Goal: Transaction & Acquisition: Purchase product/service

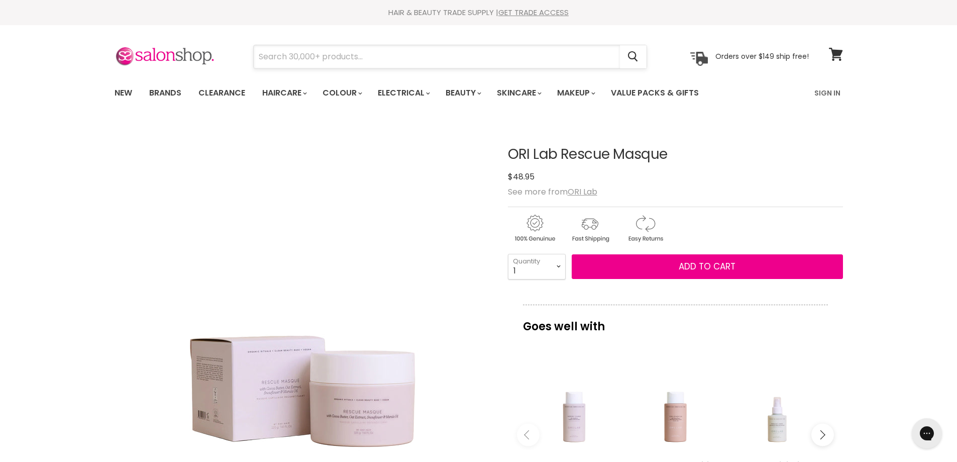
drag, startPoint x: 346, startPoint y: 56, endPoint x: 375, endPoint y: 62, distance: 29.7
click at [346, 57] on input "Search" at bounding box center [437, 56] width 366 height 23
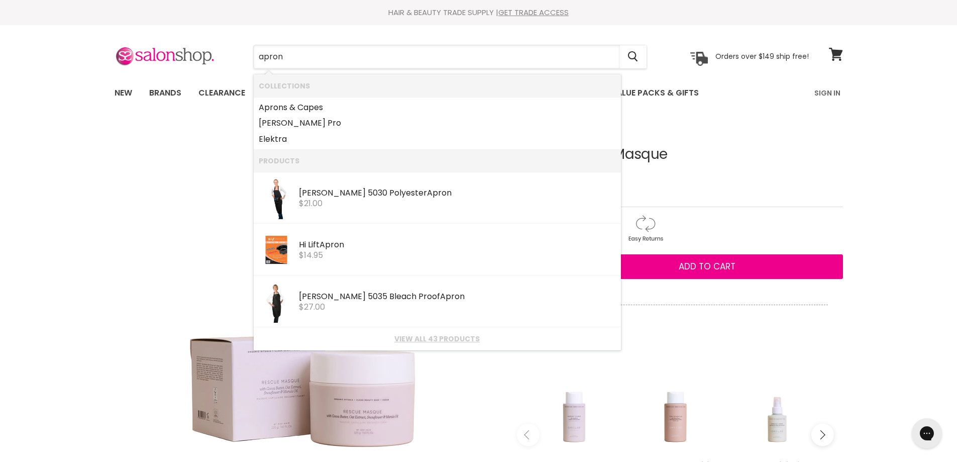
type input "aprons"
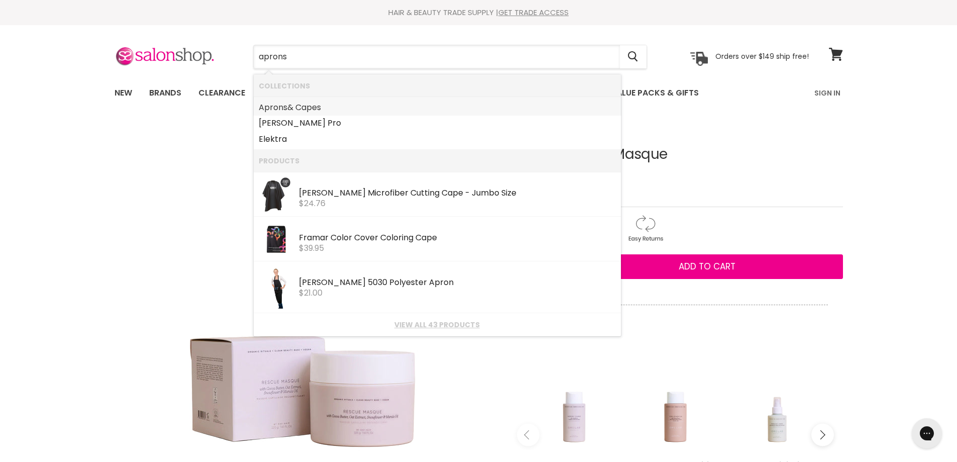
click at [316, 106] on link "Aprons & Capes" at bounding box center [437, 107] width 357 height 16
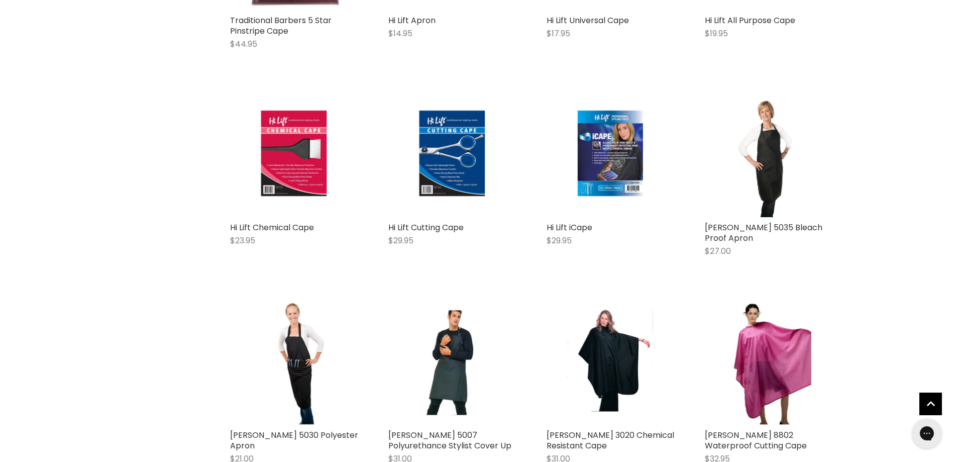
scroll to position [1890, 0]
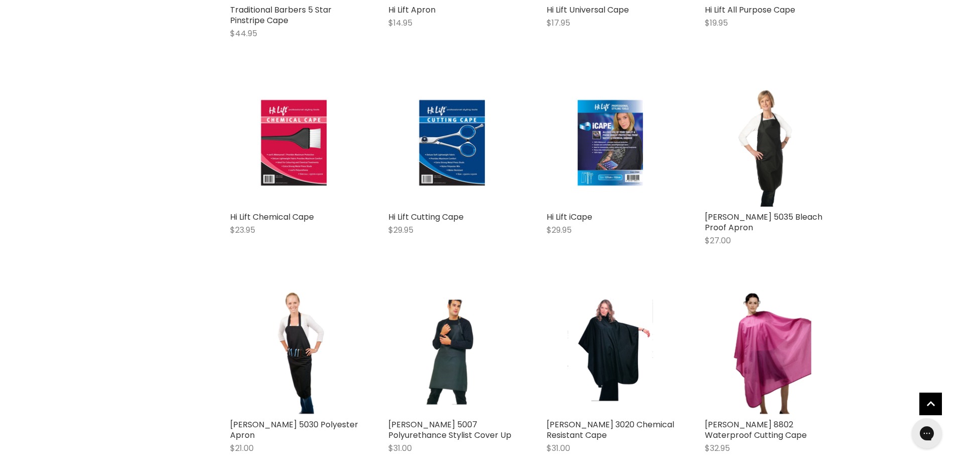
click at [435, 442] on div "$31.00" at bounding box center [452, 448] width 128 height 12
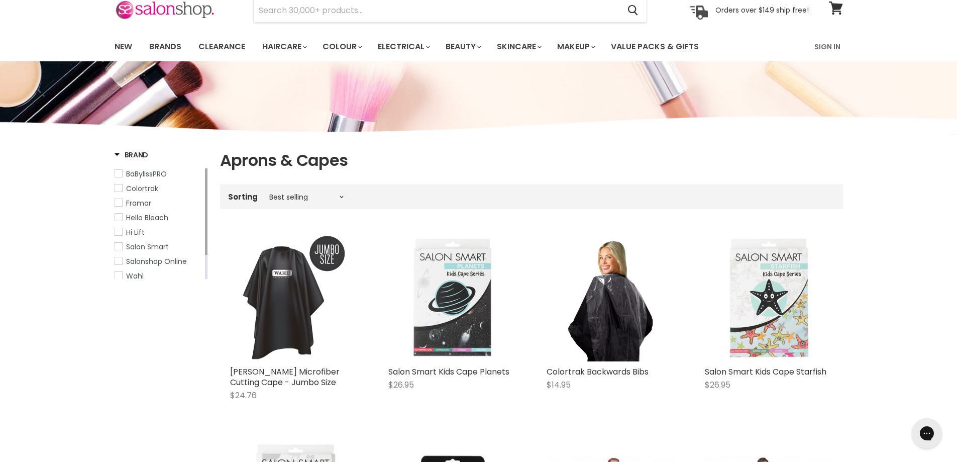
scroll to position [0, 0]
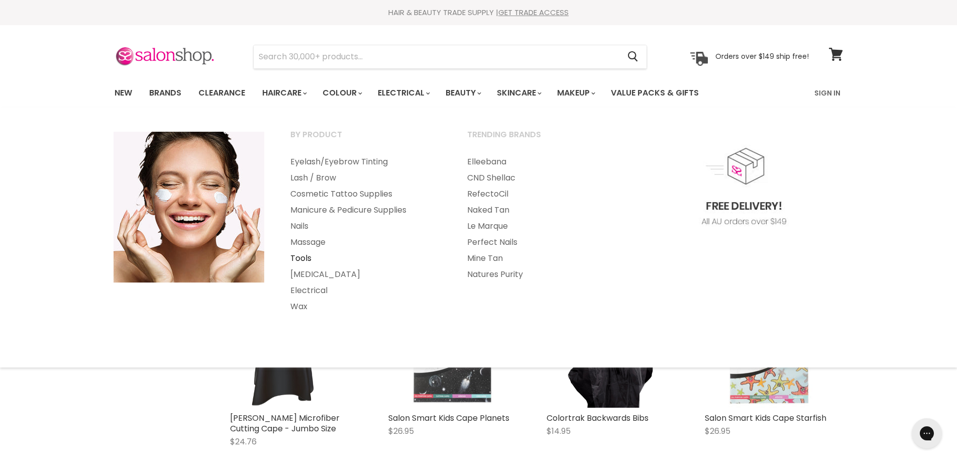
click at [300, 258] on link "Tools" at bounding box center [365, 258] width 175 height 16
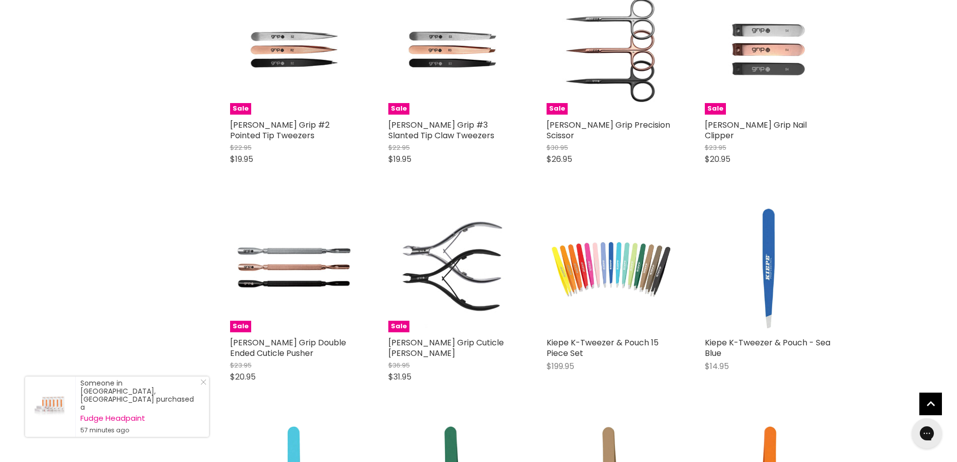
scroll to position [1157, 0]
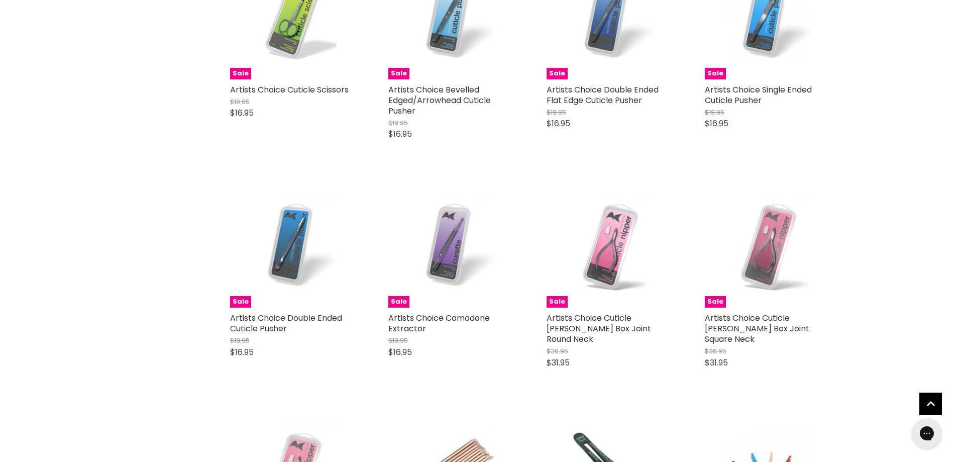
scroll to position [4871, 0]
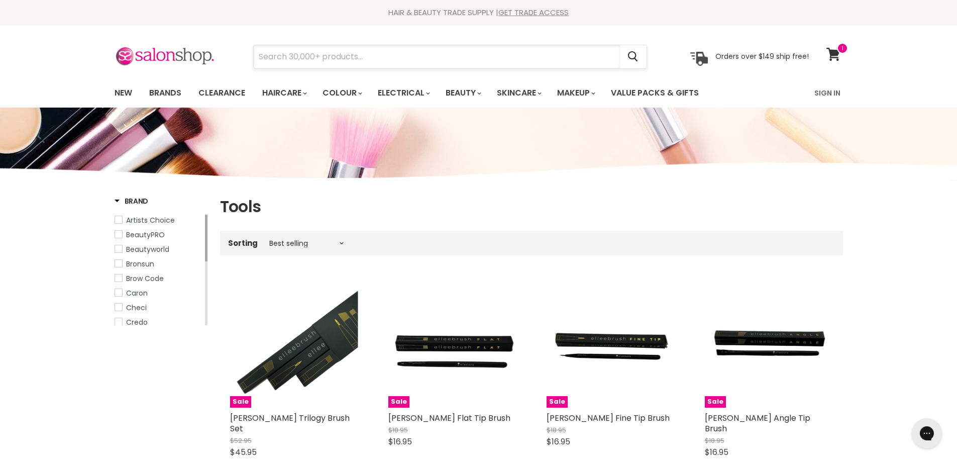
drag, startPoint x: 268, startPoint y: 56, endPoint x: 309, endPoint y: 51, distance: 41.0
click at [269, 56] on input "Search" at bounding box center [437, 56] width 366 height 23
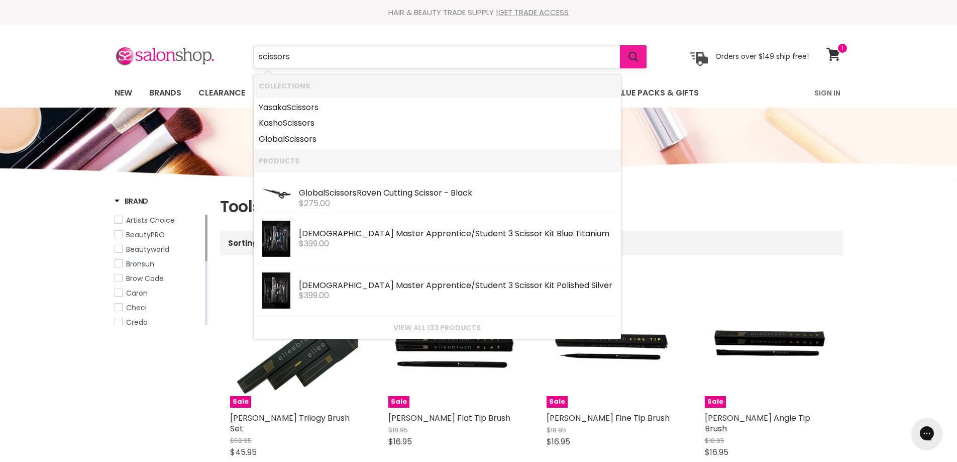
type input "scissors"
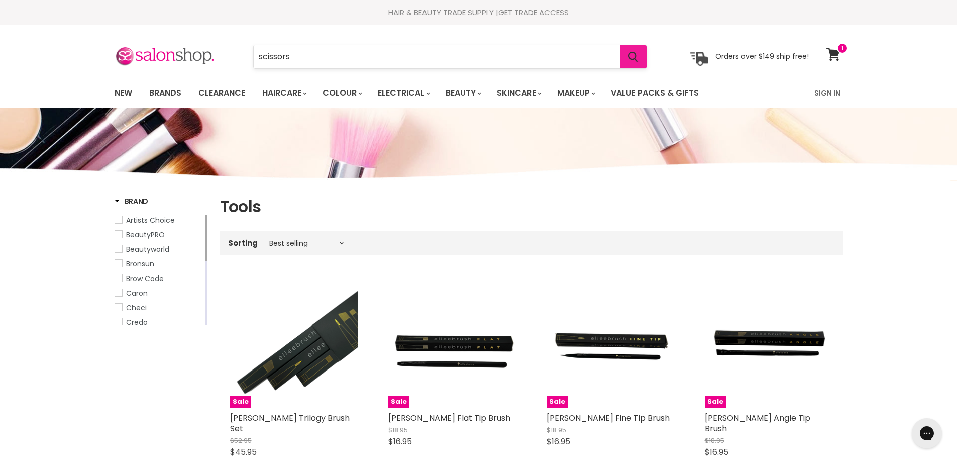
click at [633, 53] on icon "Search" at bounding box center [633, 57] width 10 height 11
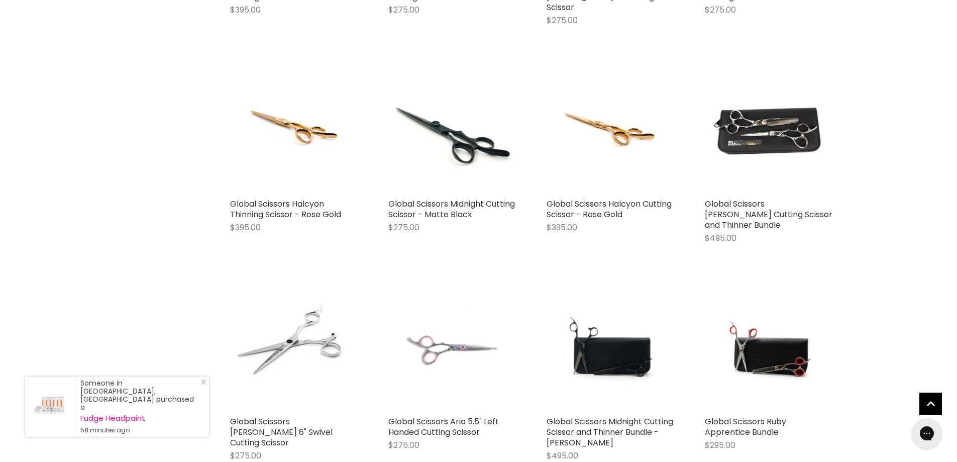
scroll to position [835, 0]
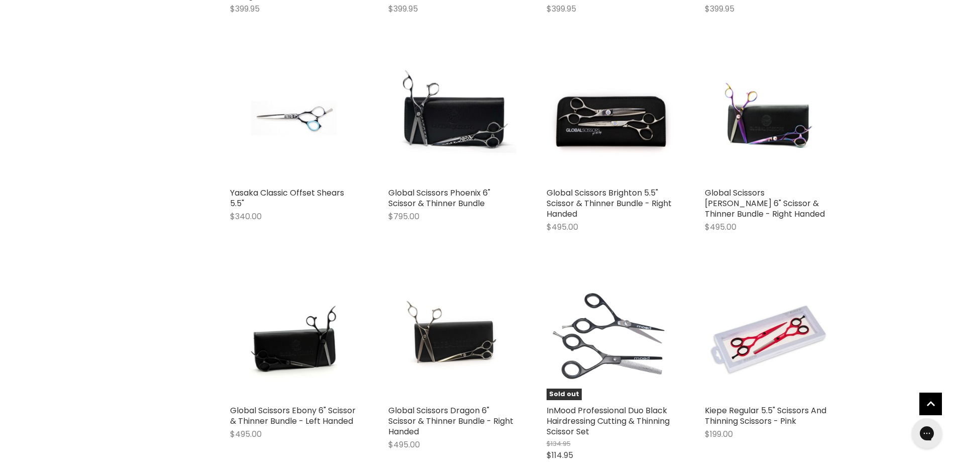
scroll to position [2323, 0]
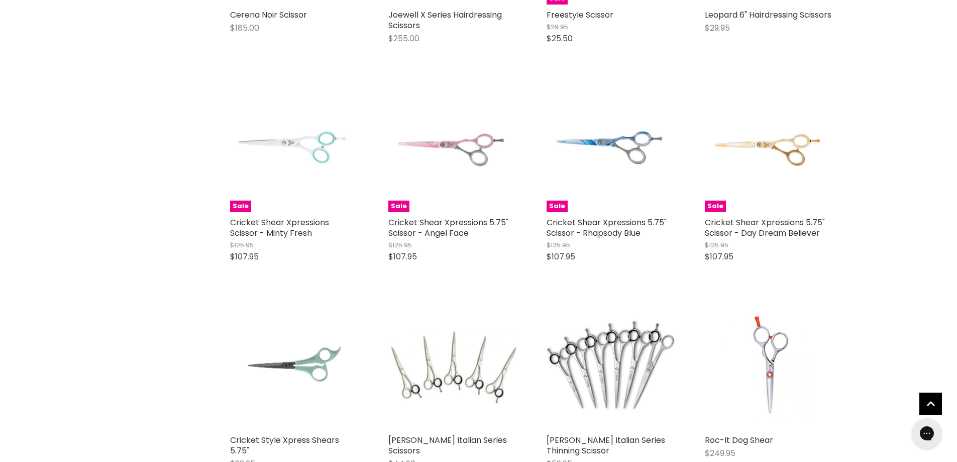
scroll to position [3383, 0]
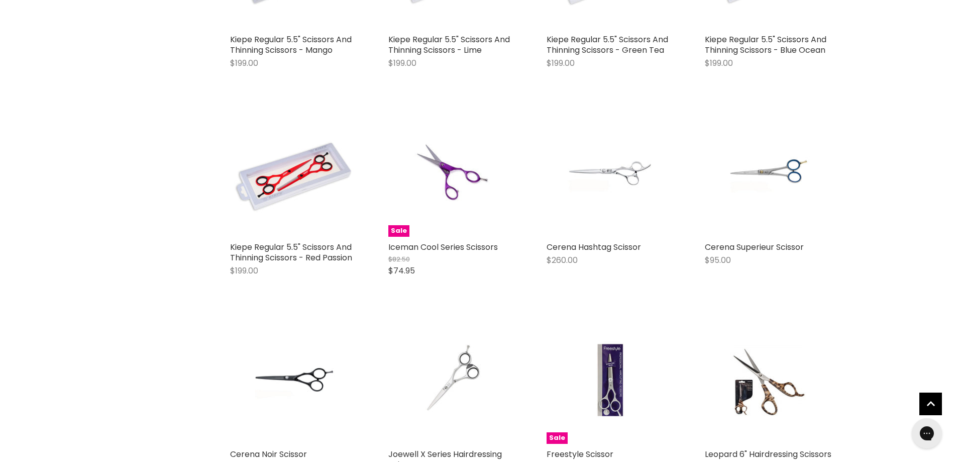
scroll to position [2898, 0]
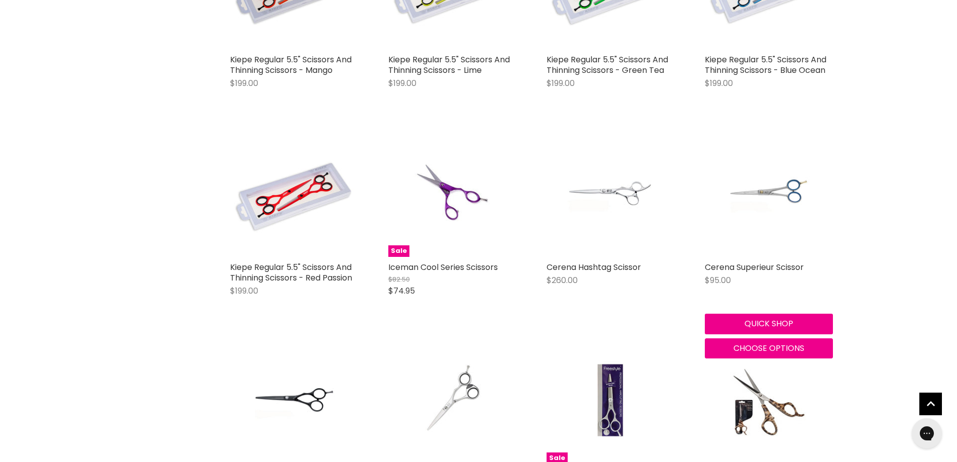
click at [766, 138] on img "Main content" at bounding box center [768, 193] width 85 height 128
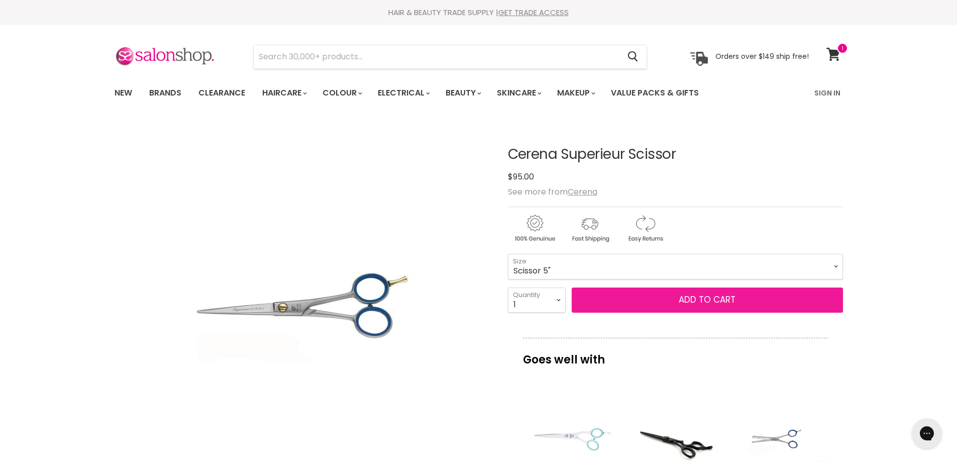
click at [707, 298] on span "Add to cart" at bounding box center [707, 299] width 57 height 12
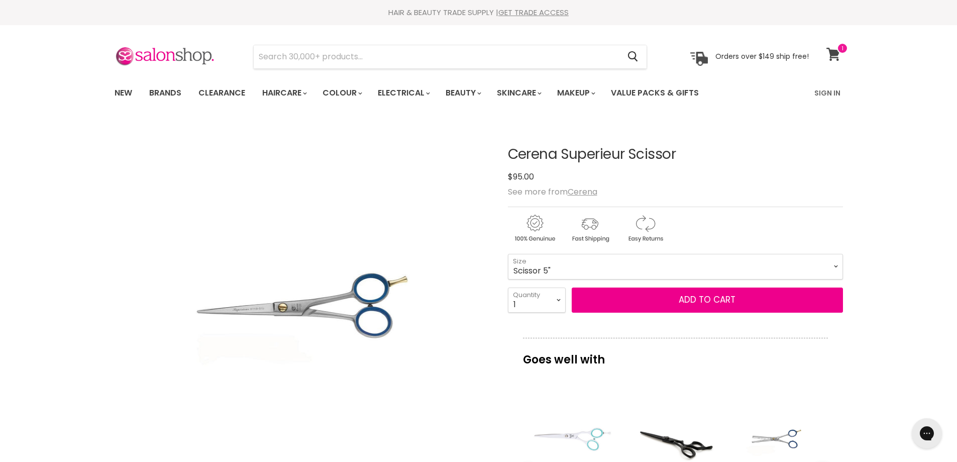
click at [834, 51] on icon at bounding box center [833, 54] width 14 height 13
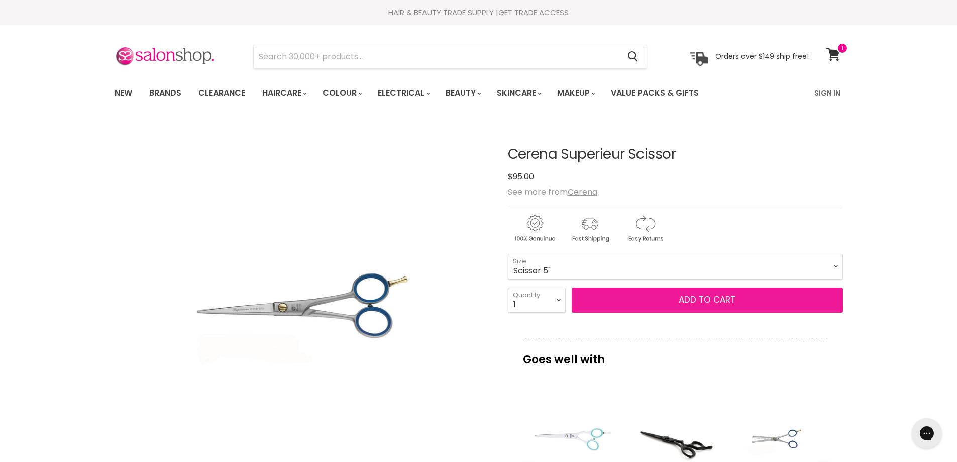
click at [713, 299] on span "Add to cart" at bounding box center [707, 299] width 57 height 12
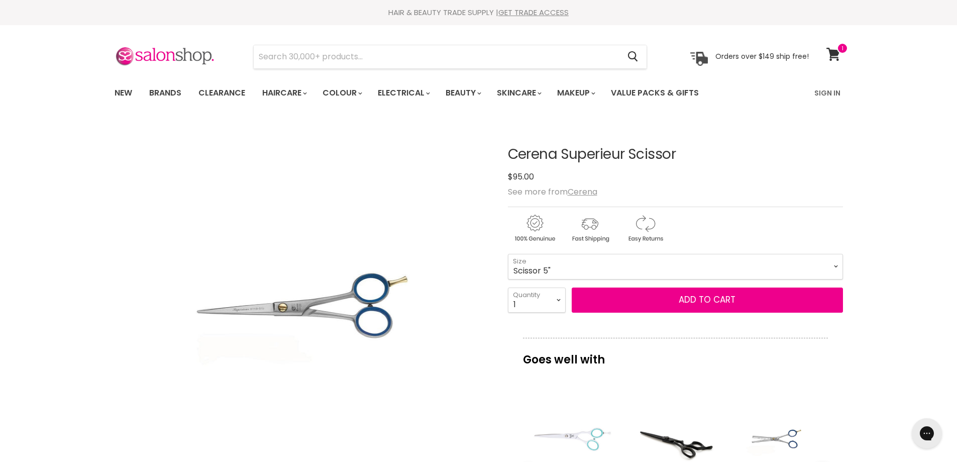
click at [753, 181] on div "$95.00" at bounding box center [675, 177] width 335 height 14
click at [835, 265] on select "Scissor 5" Scissor 5.5" Scissor 6"" at bounding box center [675, 266] width 335 height 25
click at [508, 254] on select "Scissor 5" Scissor 5.5" Scissor 6"" at bounding box center [675, 266] width 335 height 25
select select "Scissor 6""
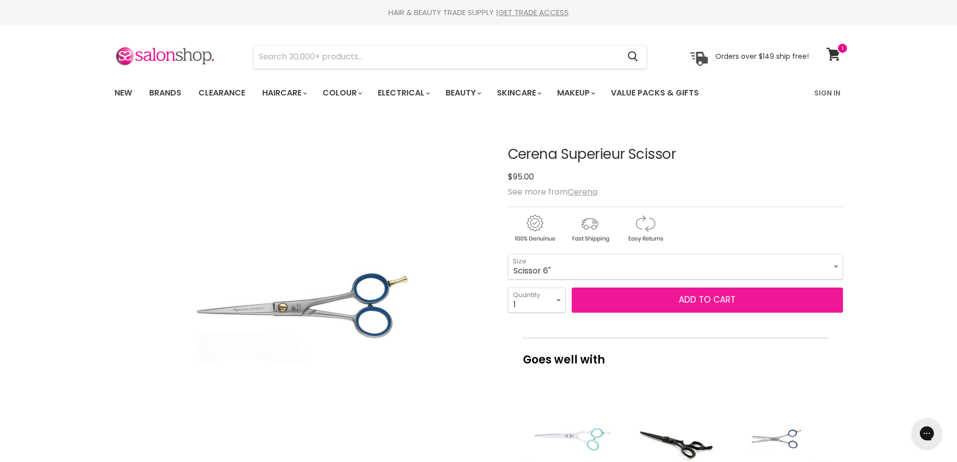
click at [706, 299] on button "Add to cart" at bounding box center [707, 299] width 271 height 25
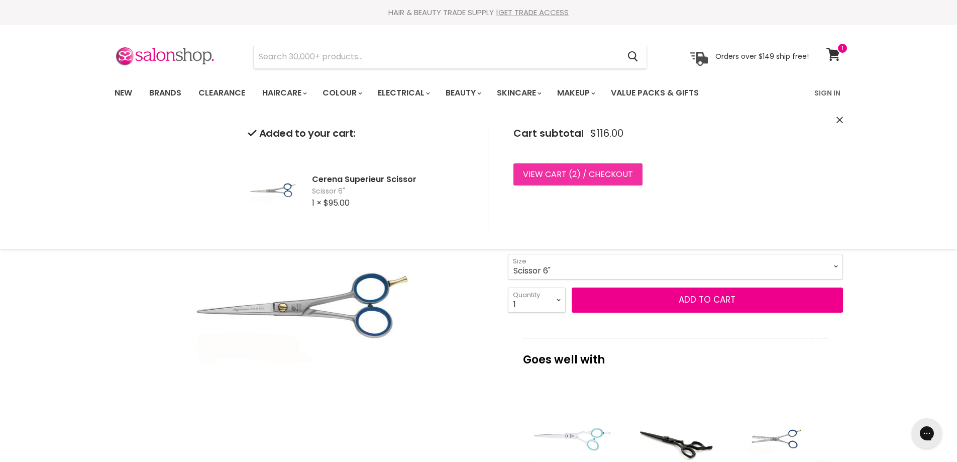
click at [611, 173] on link "View cart ( 2 ) / Checkout" at bounding box center [577, 174] width 129 height 22
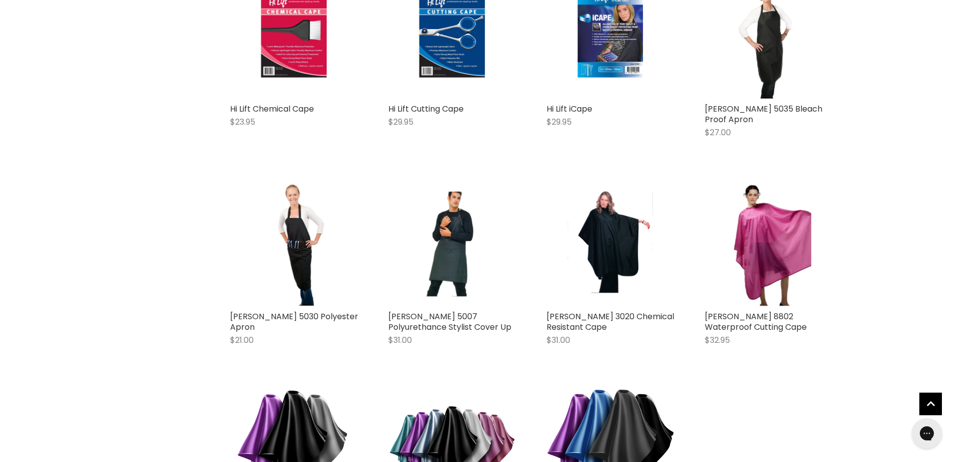
scroll to position [2026, 0]
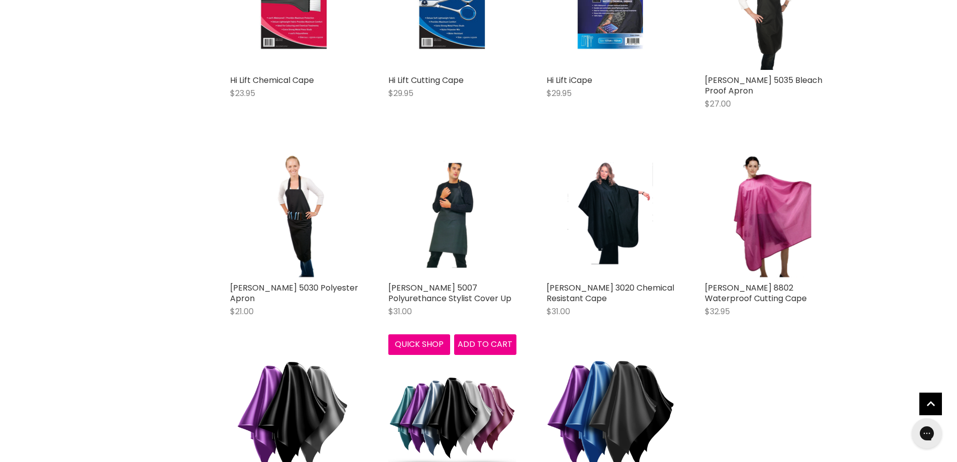
drag, startPoint x: 423, startPoint y: 272, endPoint x: 510, endPoint y: 278, distance: 87.6
click at [481, 282] on div "Wahl 5007 Polyurethance Stylist Cover Up $31.00 Wahl" at bounding box center [452, 304] width 128 height 44
drag, startPoint x: 639, startPoint y: 310, endPoint x: 892, endPoint y: 330, distance: 253.4
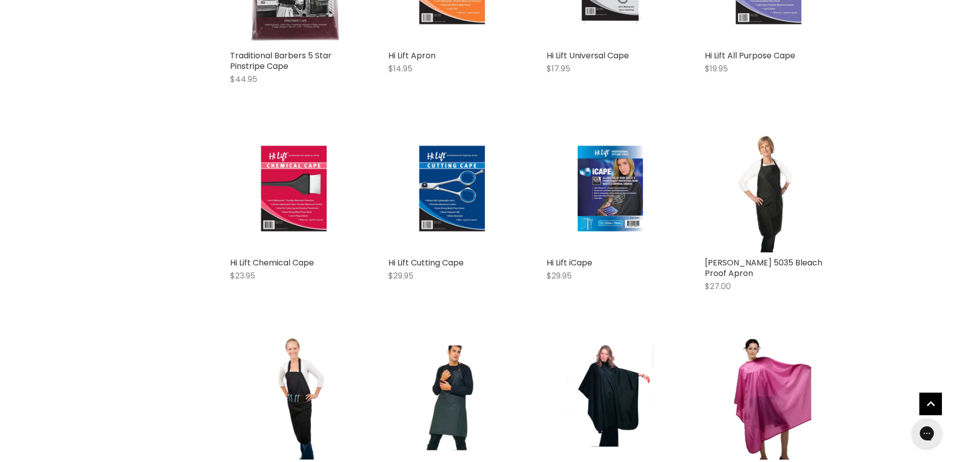
scroll to position [1804, 0]
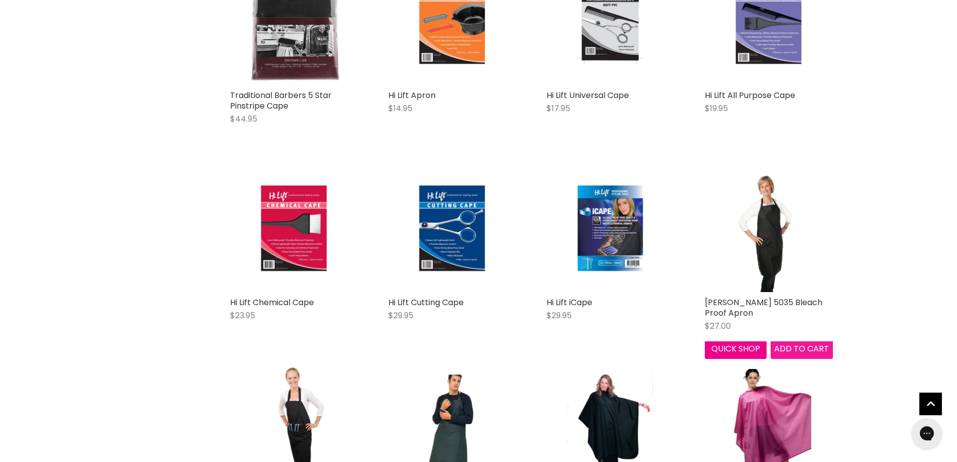
click at [803, 343] on span "Add to cart" at bounding box center [801, 349] width 55 height 12
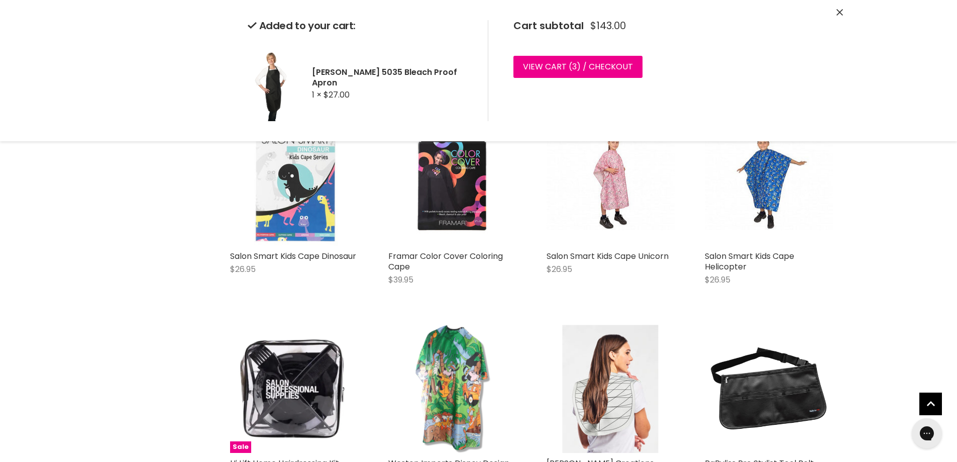
scroll to position [0, 0]
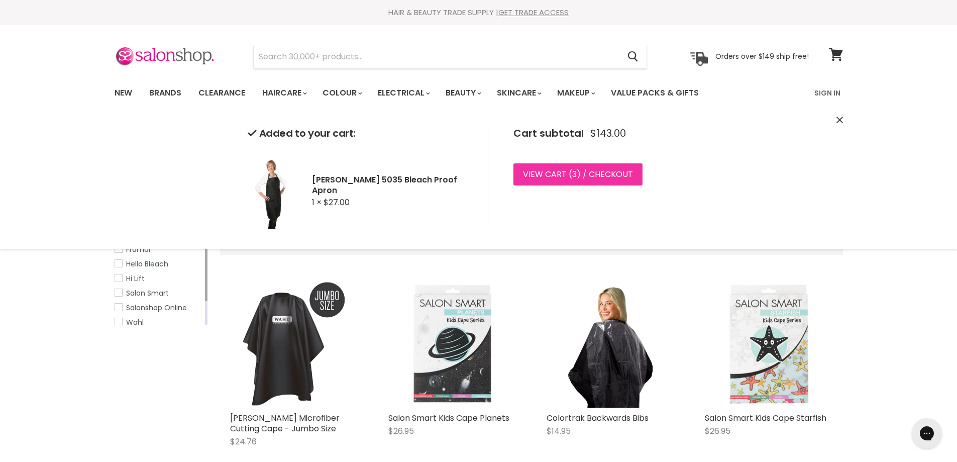
click at [609, 172] on link "View cart ( 3 ) / Checkout" at bounding box center [577, 174] width 129 height 22
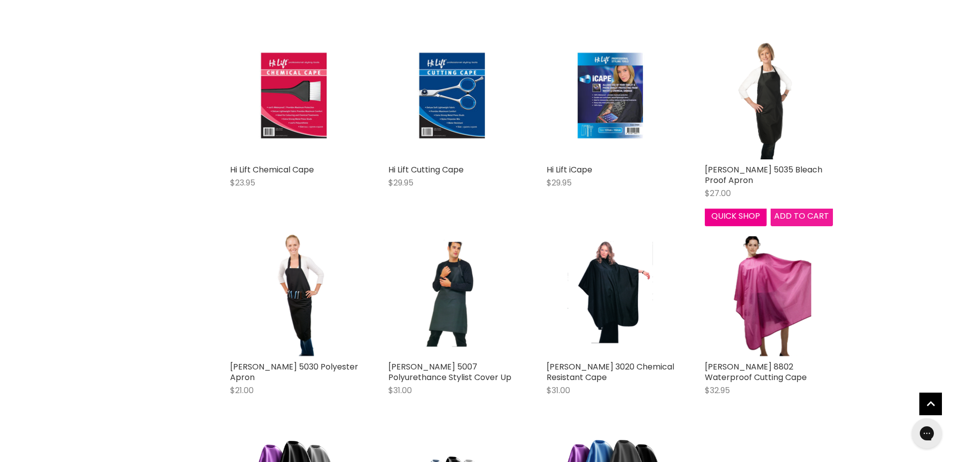
click at [797, 210] on span "Add to cart" at bounding box center [801, 216] width 55 height 12
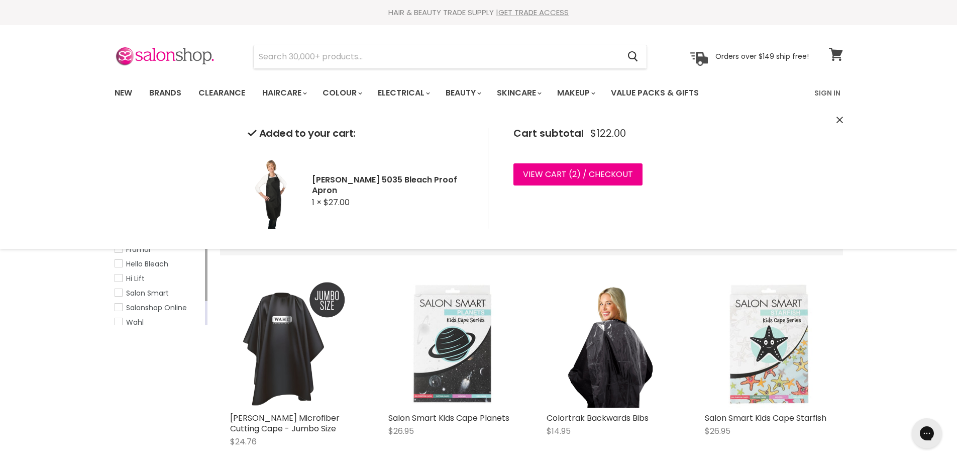
click at [838, 55] on icon at bounding box center [836, 54] width 14 height 13
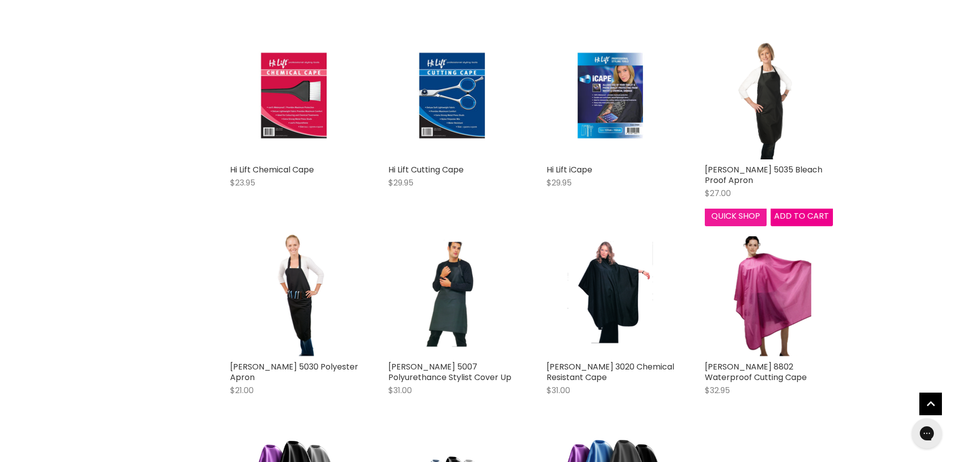
click at [735, 206] on button "Quick shop" at bounding box center [736, 216] width 62 height 20
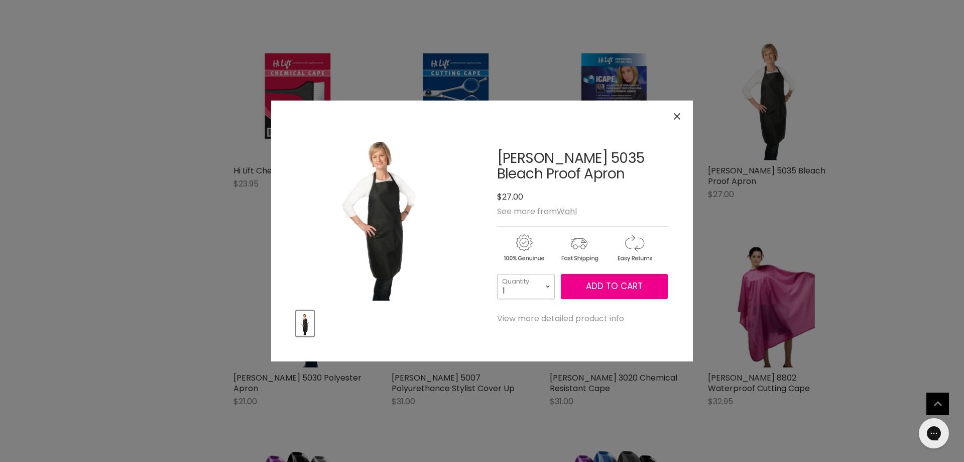
click at [547, 285] on select "1 2 3 4 5 6 7 8 9 10+" at bounding box center [526, 286] width 58 height 25
select select "2"
click at [497, 274] on select "1 2 3 4 5 6 7 8 9 10+" at bounding box center [526, 286] width 58 height 25
type input "2"
click at [548, 285] on select "1 2 3 4 5 6 7 8 9 10+" at bounding box center [526, 286] width 58 height 25
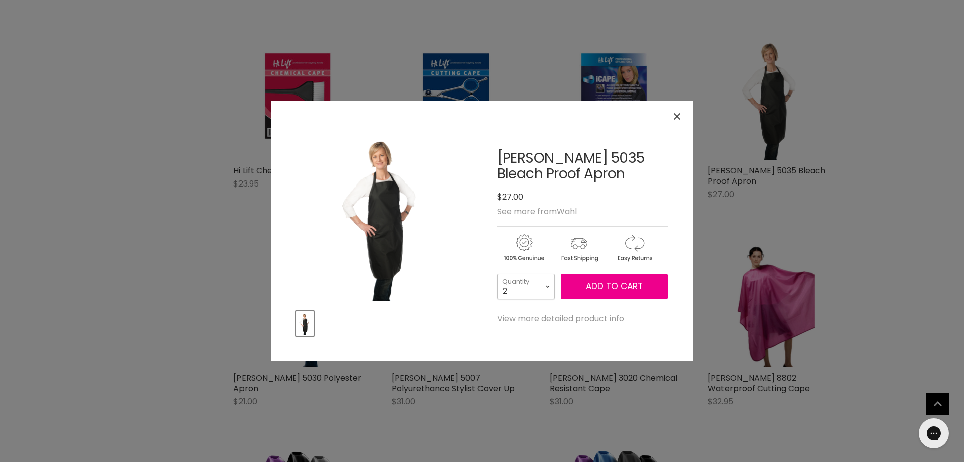
select select "3"
click at [497, 274] on select "1 2 3 4 5 6 7 8 9 10+" at bounding box center [526, 286] width 58 height 25
type input "3"
click at [548, 283] on select "1 2 3 4 5 6 7 8 9 10+" at bounding box center [526, 286] width 58 height 25
select select "2"
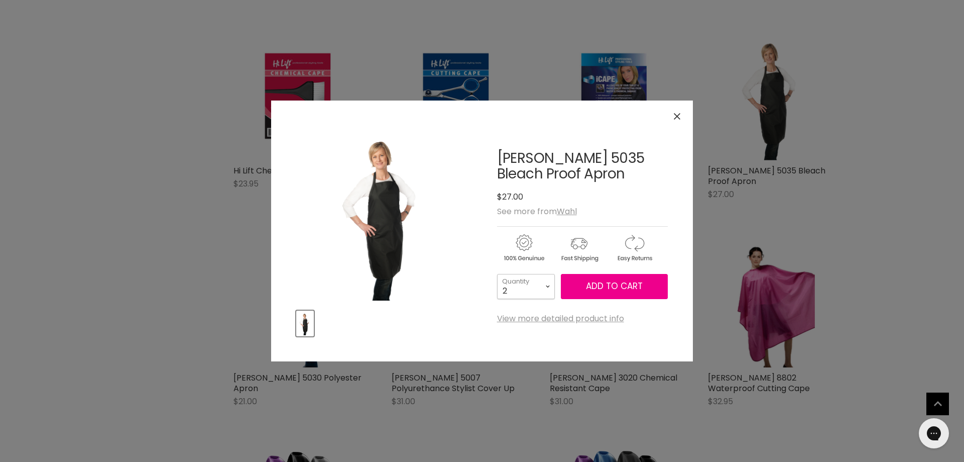
click at [497, 274] on select "1 2 3 4 5 6 7 8 9 10+" at bounding box center [526, 286] width 58 height 25
type input "2"
click at [677, 115] on icon "Close" at bounding box center [677, 116] width 7 height 7
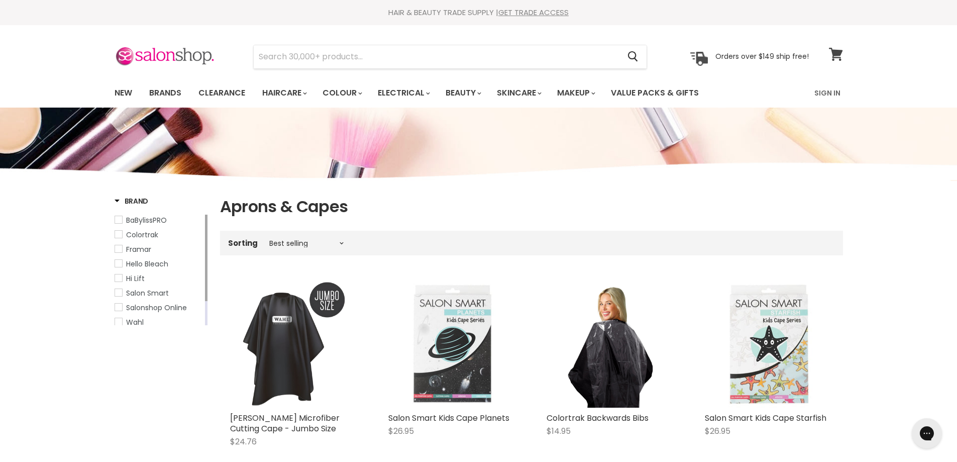
click at [835, 53] on icon at bounding box center [836, 54] width 14 height 13
